Goal: Transaction & Acquisition: Purchase product/service

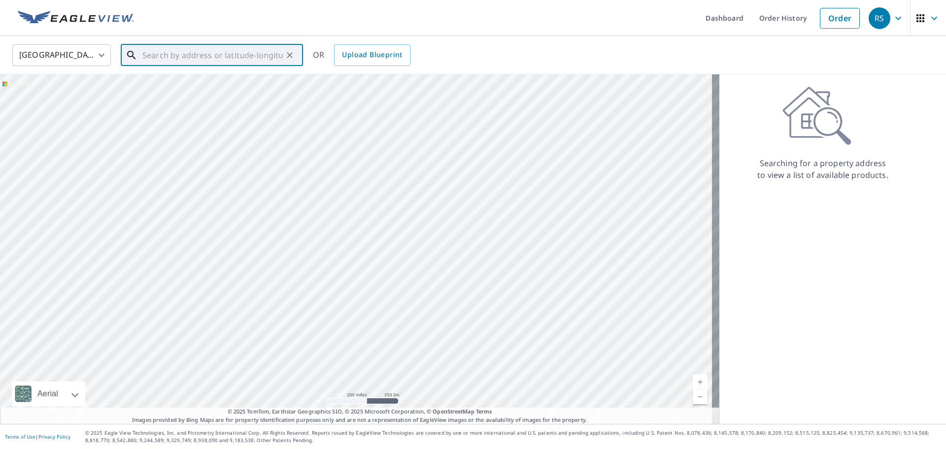
click at [192, 56] on input "text" at bounding box center [212, 55] width 140 height 28
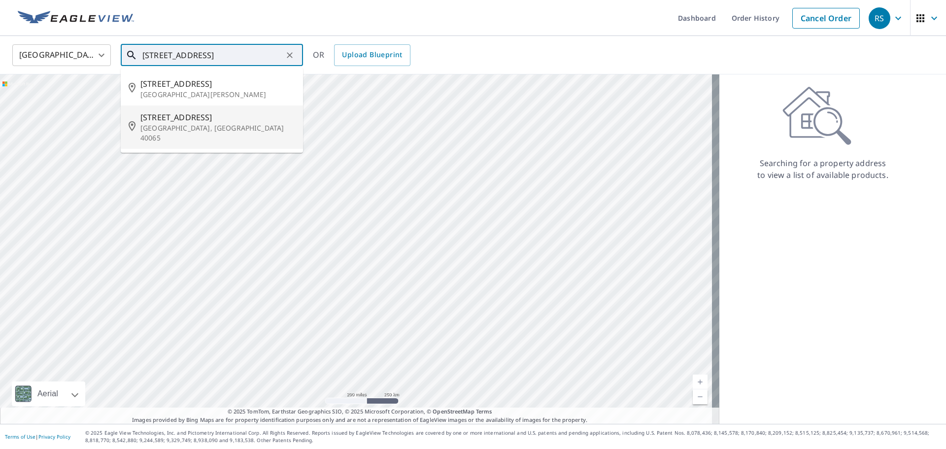
click at [172, 126] on p "[GEOGRAPHIC_DATA], [GEOGRAPHIC_DATA] 40065" at bounding box center [217, 133] width 155 height 20
type input "[STREET_ADDRESS]"
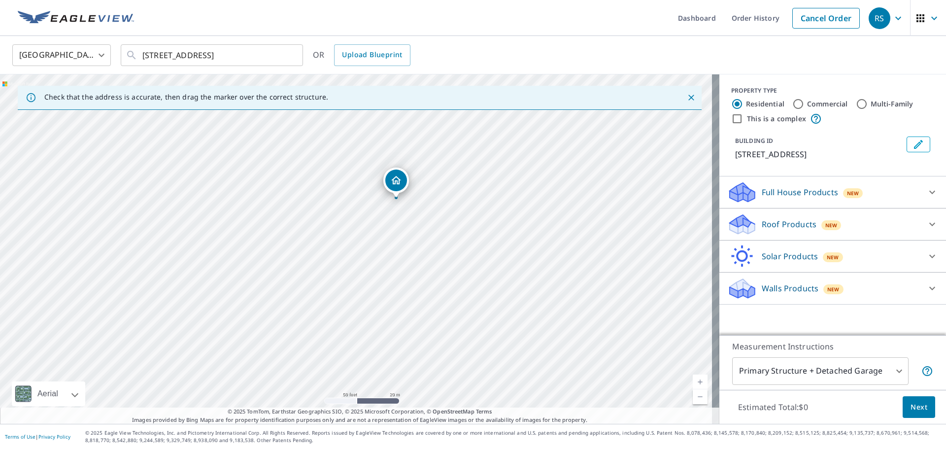
drag, startPoint x: 396, startPoint y: 192, endPoint x: 361, endPoint y: 234, distance: 53.9
click at [361, 234] on div "[STREET_ADDRESS]" at bounding box center [360, 248] width 720 height 349
click at [730, 228] on icon at bounding box center [742, 228] width 25 height 12
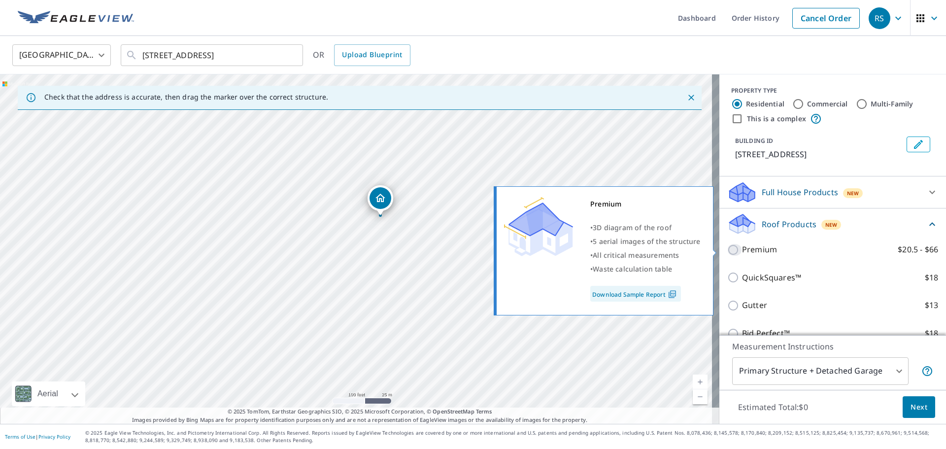
click at [728, 248] on input "Premium $20.5 - $66" at bounding box center [735, 250] width 15 height 12
checkbox input "true"
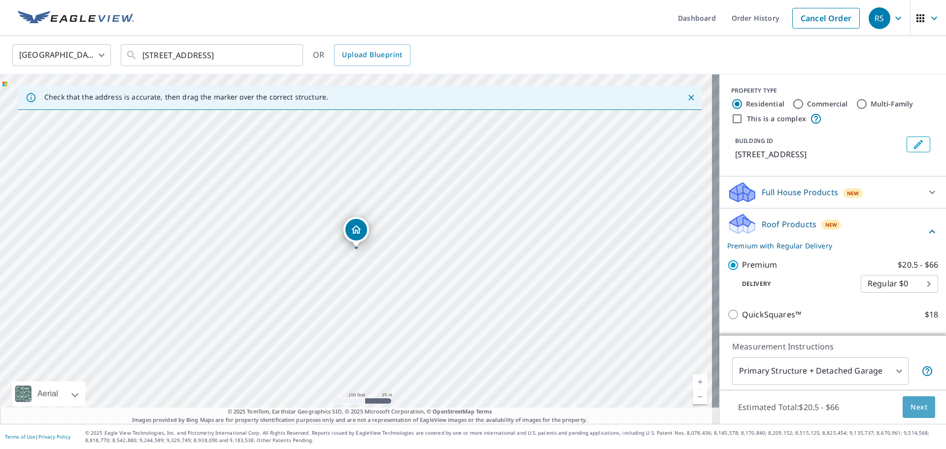
click at [920, 408] on span "Next" at bounding box center [919, 407] width 17 height 12
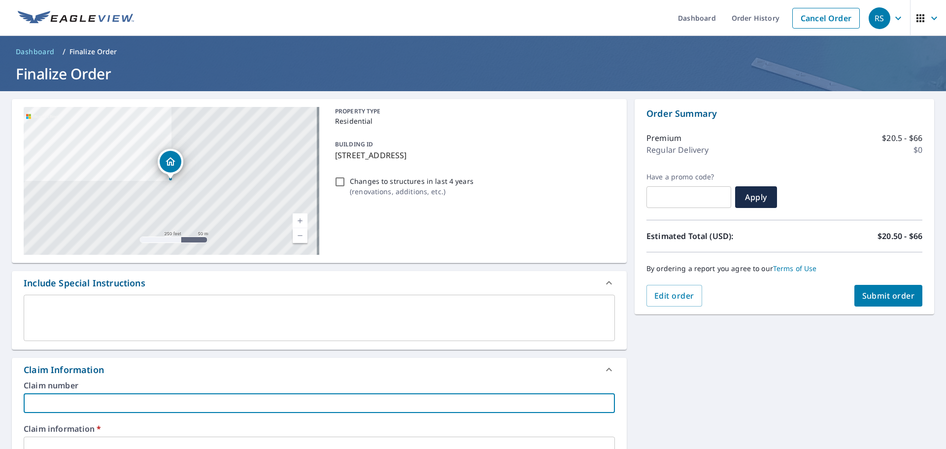
click at [149, 405] on input "text" at bounding box center [319, 403] width 591 height 20
type input "4"
checkbox input "true"
type input "42"
checkbox input "true"
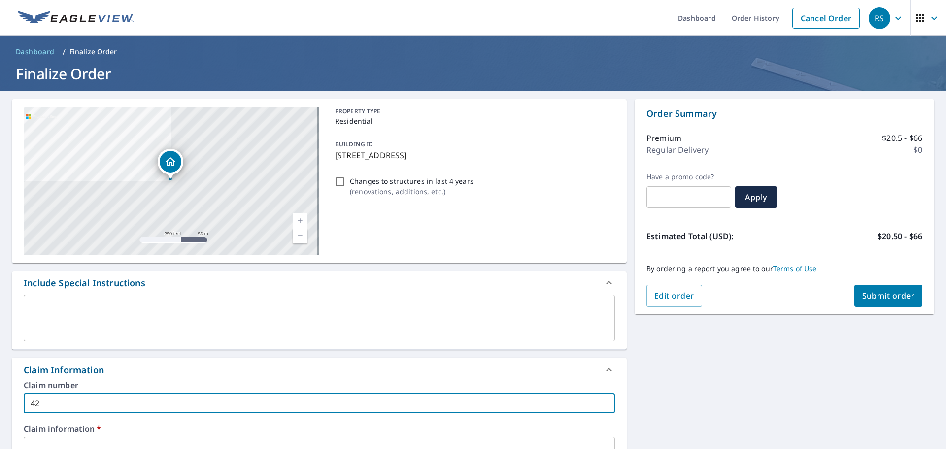
type input "424"
checkbox input "true"
type input "424455"
checkbox input "true"
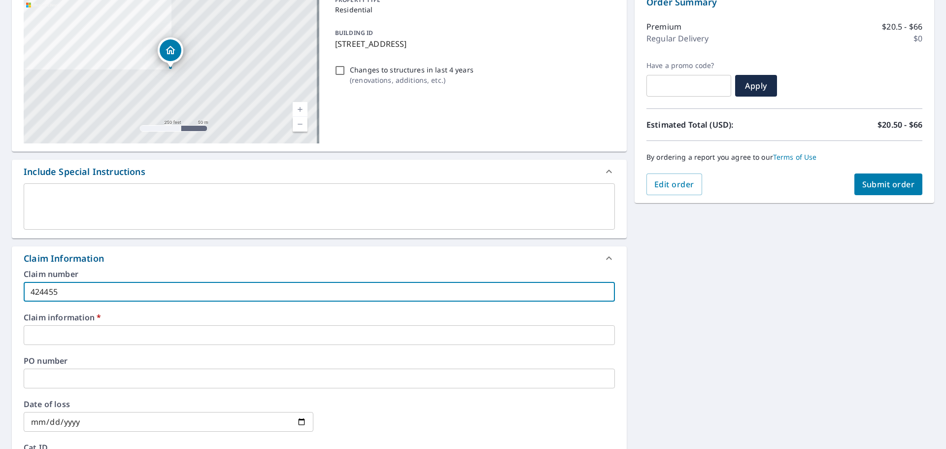
scroll to position [148, 0]
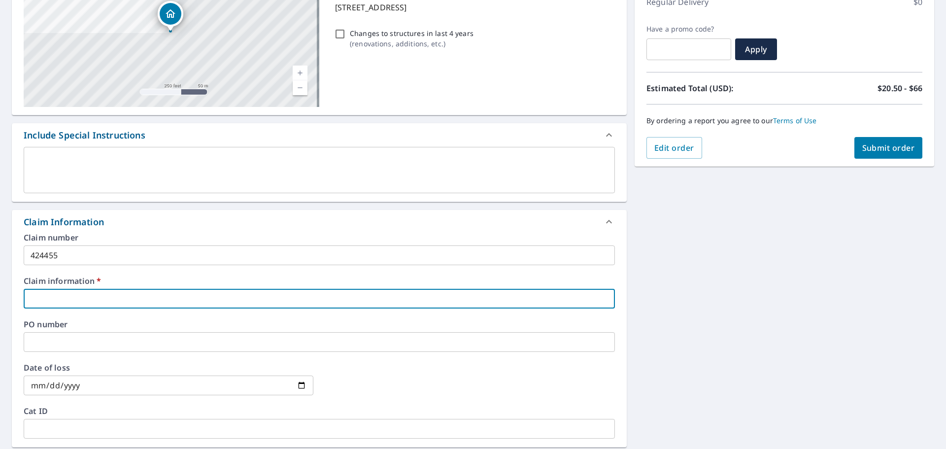
click at [61, 301] on input "text" at bounding box center [319, 299] width 591 height 20
type input "4"
checkbox input "true"
type input "42"
checkbox input "true"
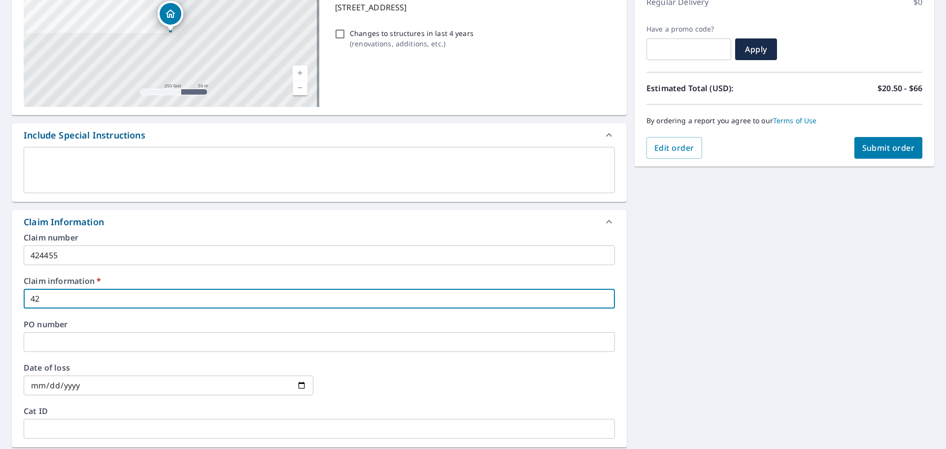
type input "424"
checkbox input "true"
type input "424455"
checkbox input "true"
click at [76, 344] on input "text" at bounding box center [319, 342] width 591 height 20
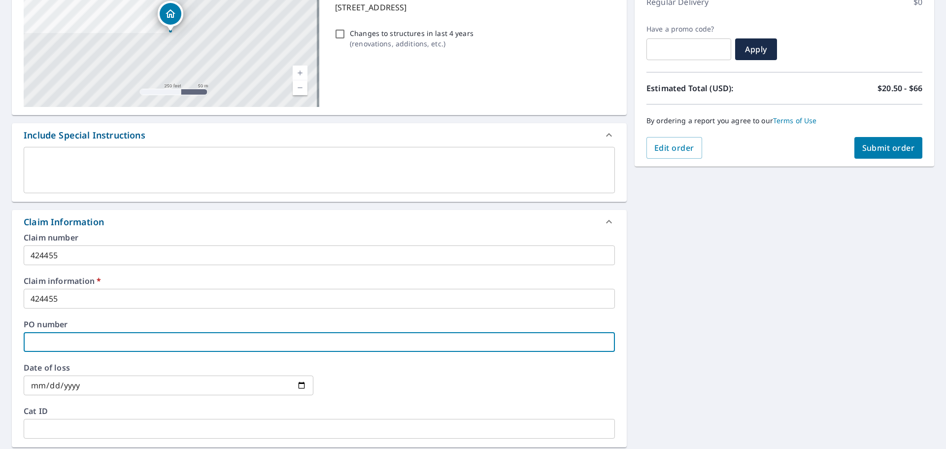
type input "2"
checkbox input "true"
type input "22"
checkbox input "true"
type input "220"
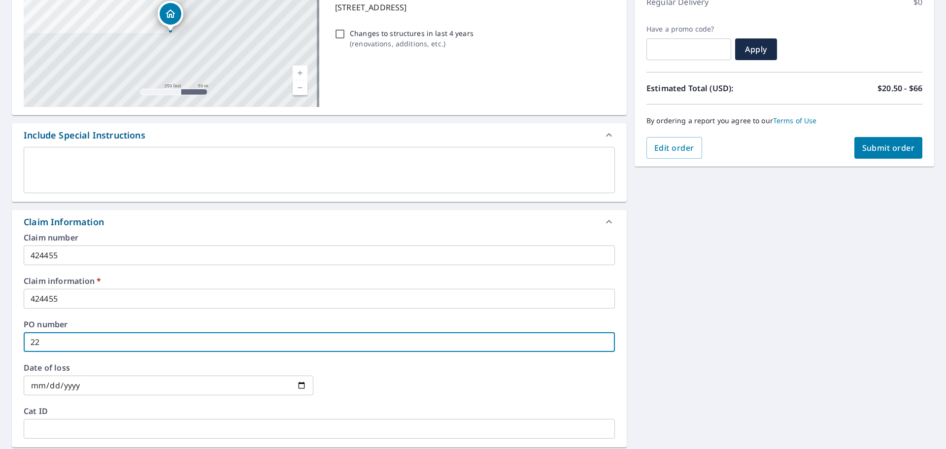
checkbox input "true"
type input "2205"
checkbox input "true"
type input "2205"
checkbox input "true"
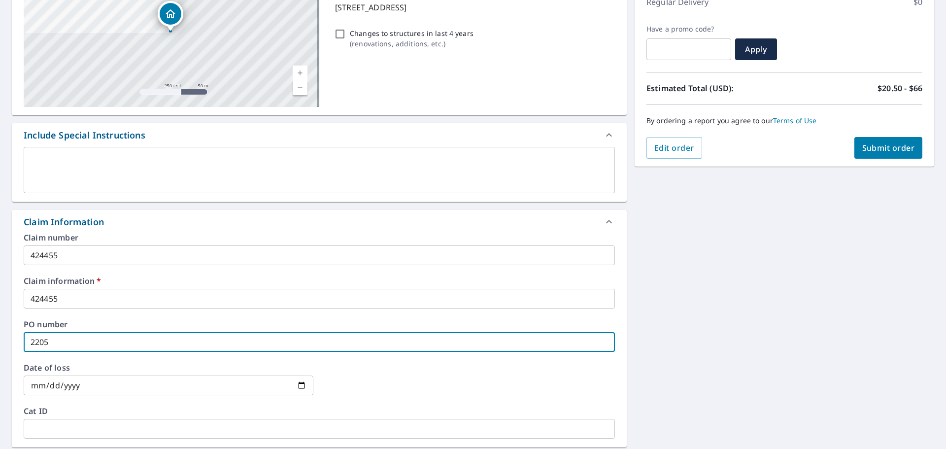
type input "2205 r"
checkbox input "true"
type input "2205 ri"
checkbox input "true"
type input "2205 rid"
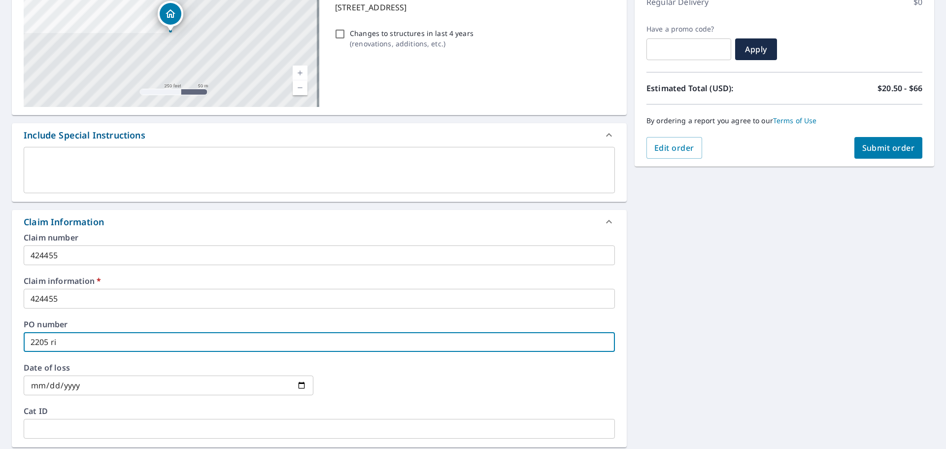
checkbox input "true"
type input "2205 ridg"
checkbox input "true"
type input "[GEOGRAPHIC_DATA]"
checkbox input "true"
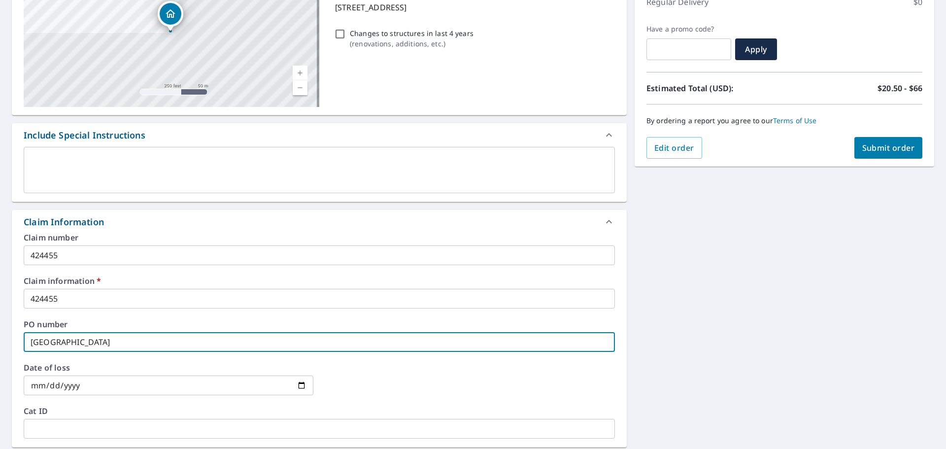
type input "[GEOGRAPHIC_DATA]"
checkbox input "true"
type input "[STREET_ADDRESS]"
checkbox input "true"
type input "[STREET_ADDRESS]"
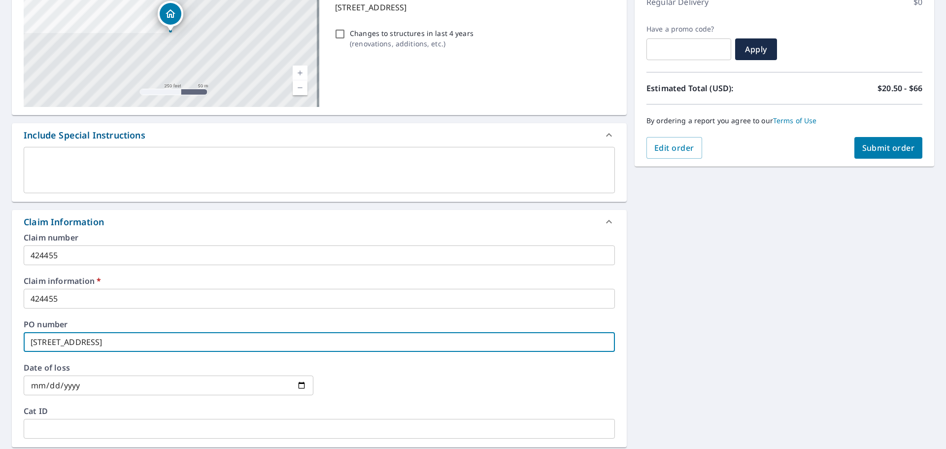
checkbox input "true"
type input "[STREET_ADDRESS]"
checkbox input "true"
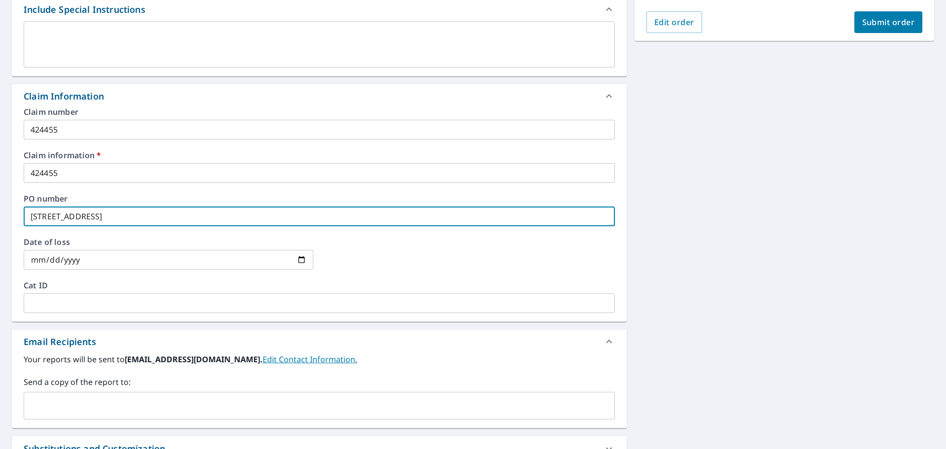
scroll to position [296, 0]
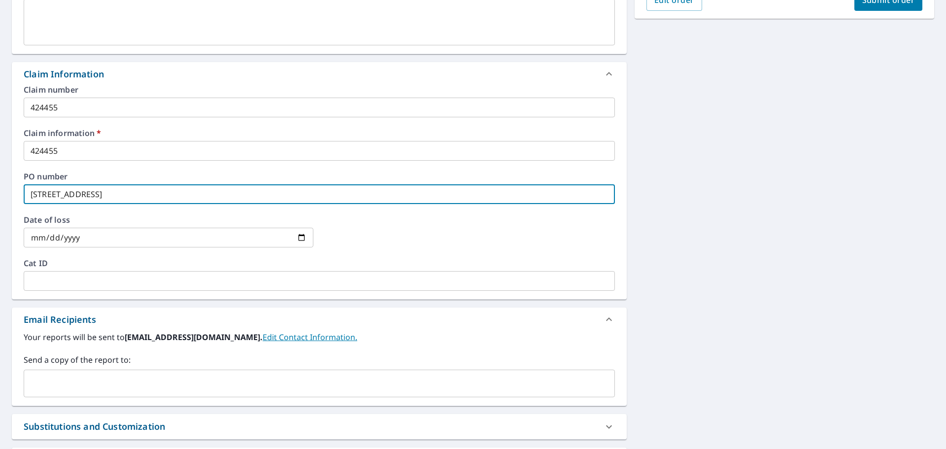
type input "[STREET_ADDRESS]"
click at [51, 385] on input "text" at bounding box center [312, 383] width 568 height 19
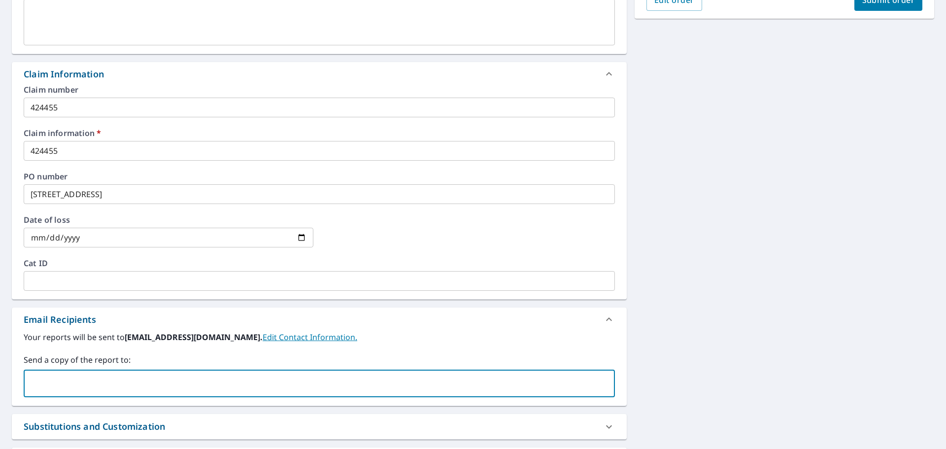
paste input "[PERSON_NAME][EMAIL_ADDRESS][DOMAIN_NAME]"
type input "[PERSON_NAME][EMAIL_ADDRESS][DOMAIN_NAME]"
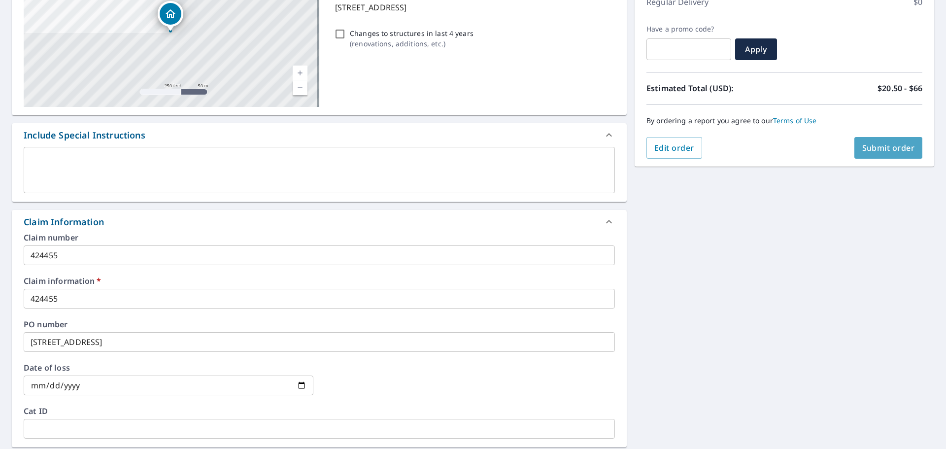
click at [882, 142] on span "Submit order" at bounding box center [889, 147] width 53 height 11
checkbox input "true"
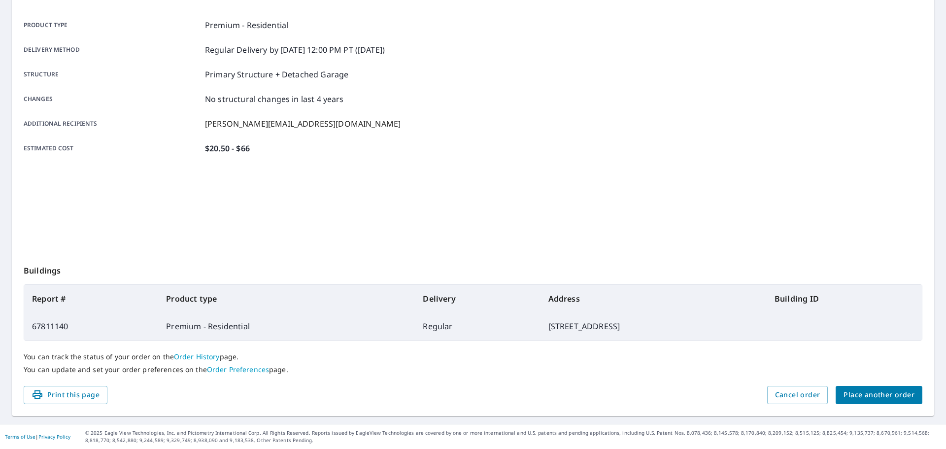
scroll to position [131, 0]
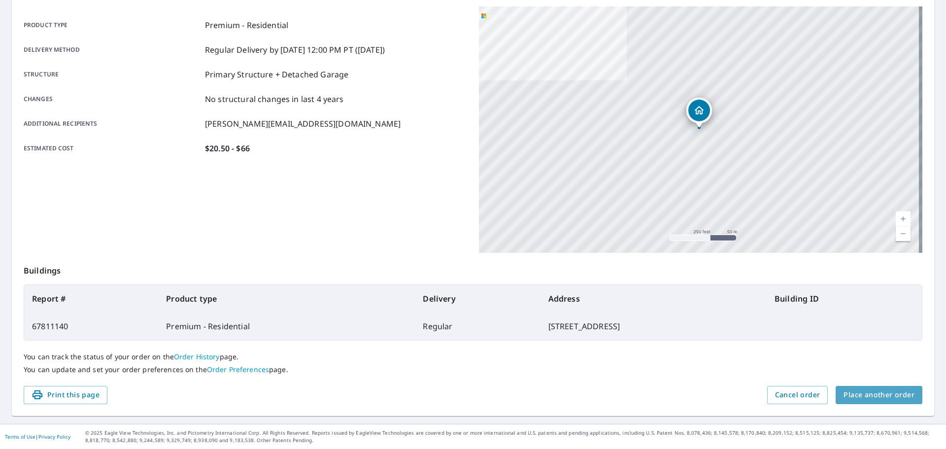
click at [885, 395] on span "Place another order" at bounding box center [879, 395] width 71 height 12
